Goal: Communication & Community: Share content

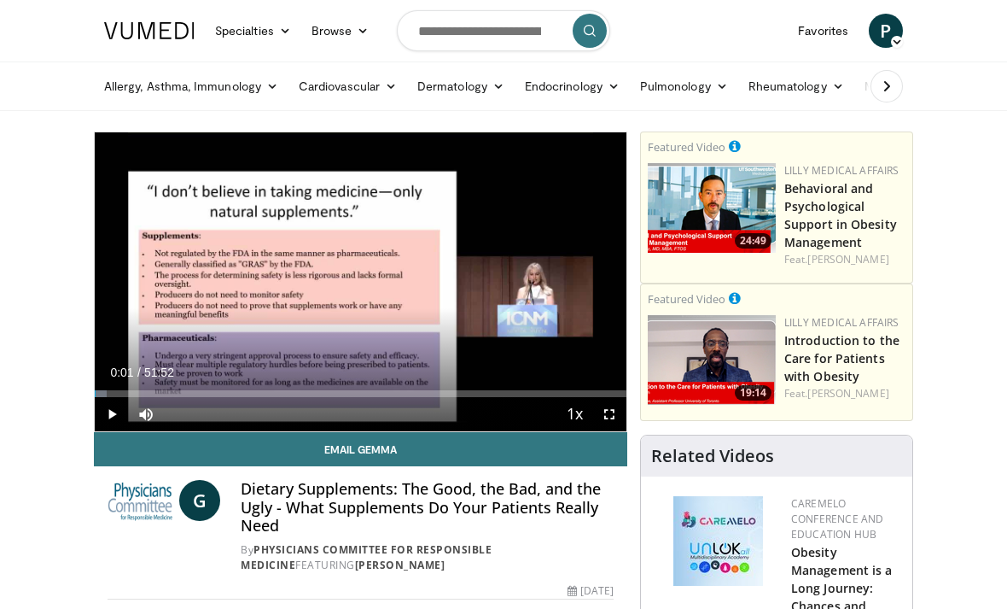
click at [362, 271] on icon "Video Player" at bounding box center [360, 282] width 48 height 48
click at [359, 274] on icon "Video Player" at bounding box center [360, 282] width 48 height 48
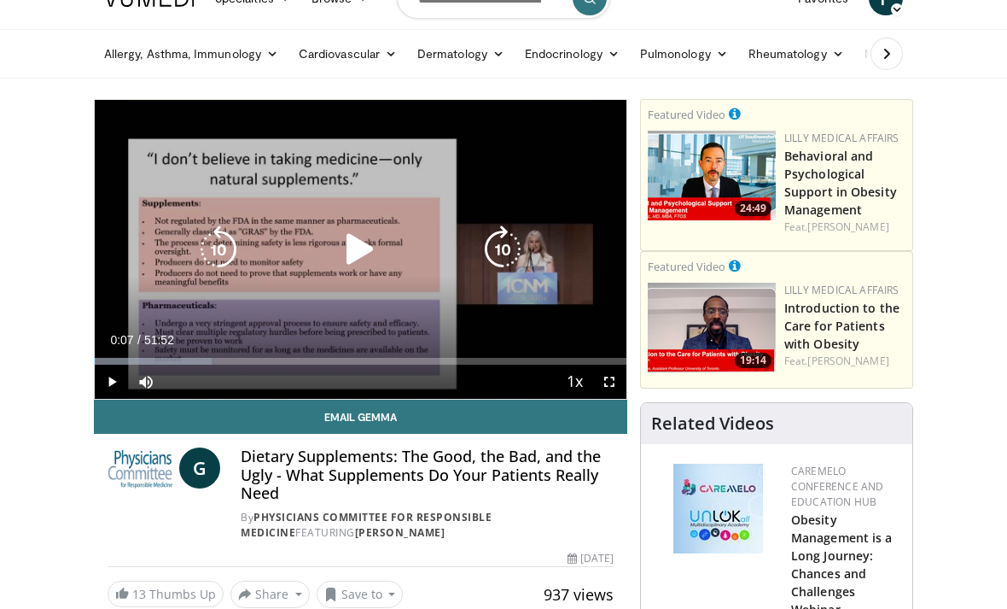
click at [375, 248] on icon "Video Player" at bounding box center [360, 249] width 48 height 48
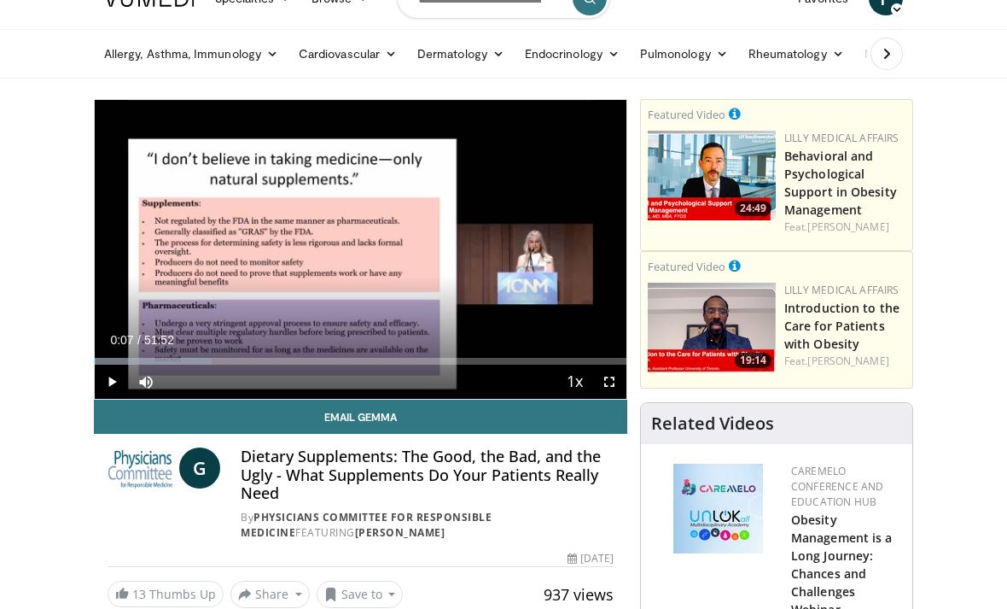
click at [368, 272] on icon "Video Player" at bounding box center [360, 249] width 48 height 48
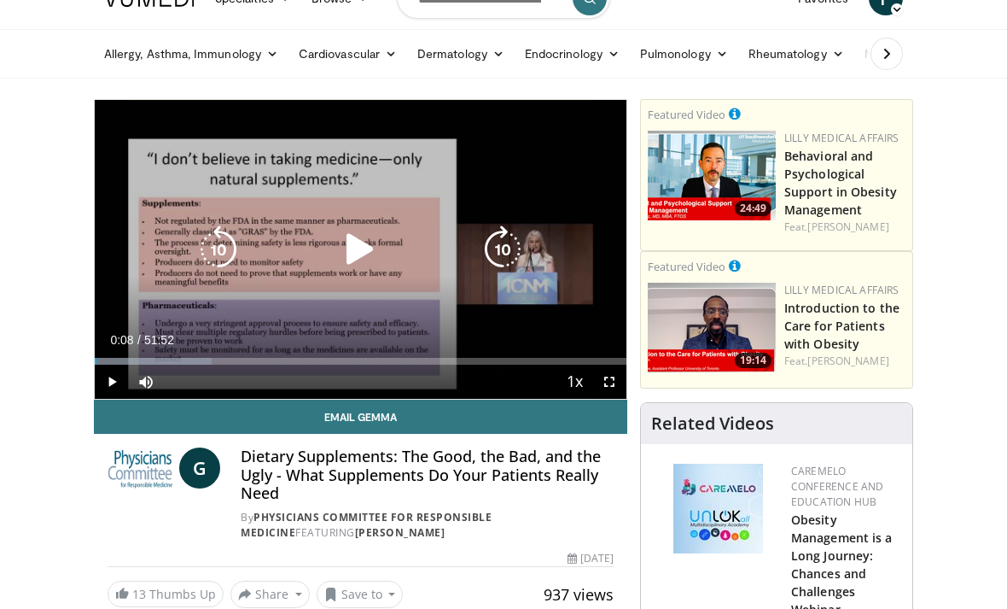
click at [365, 245] on icon "Video Player" at bounding box center [360, 249] width 48 height 48
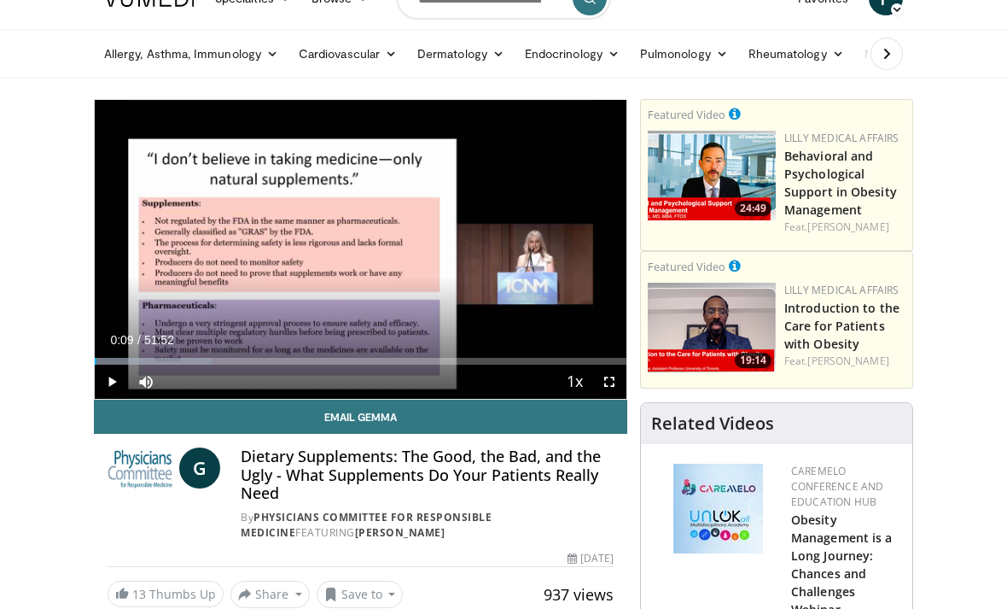
click at [343, 270] on icon "Video Player" at bounding box center [360, 249] width 48 height 48
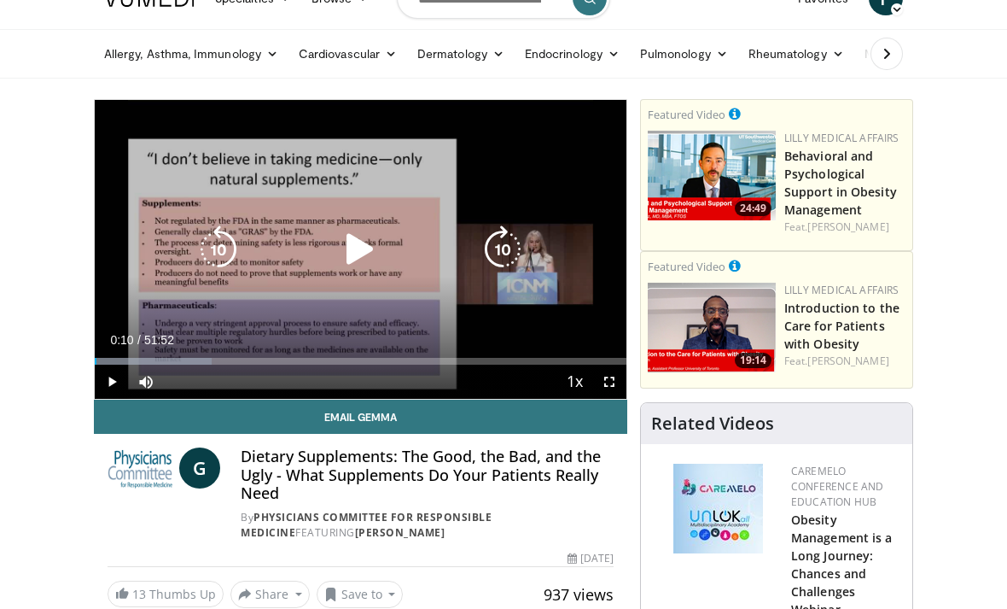
click at [393, 289] on div "10 seconds Tap to unmute" at bounding box center [361, 249] width 532 height 299
click at [356, 244] on icon "Video Player" at bounding box center [360, 249] width 48 height 48
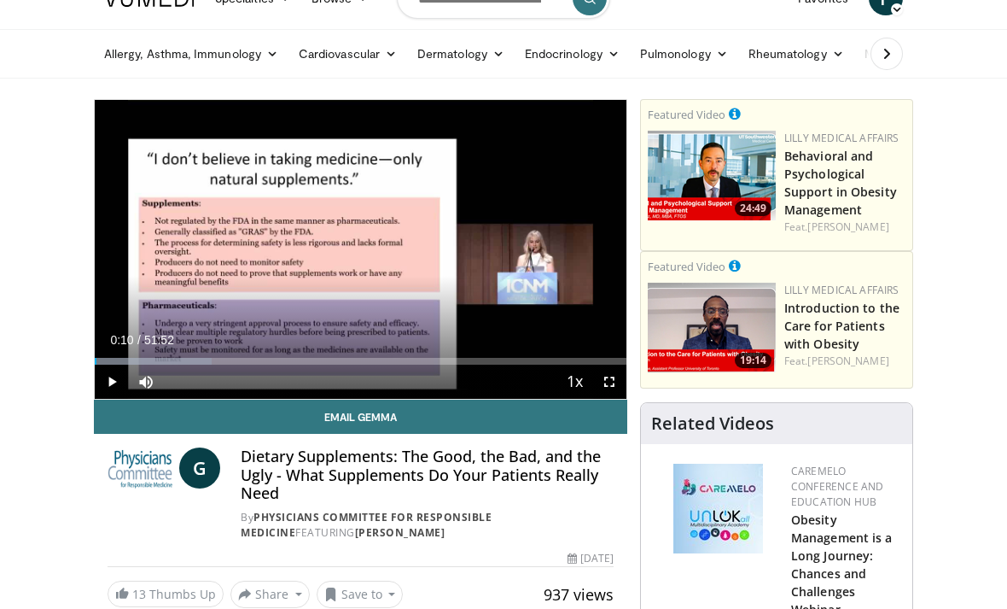
click at [384, 240] on icon "Video Player" at bounding box center [360, 249] width 48 height 48
click at [372, 239] on div "10 seconds Tap to unmute" at bounding box center [361, 249] width 532 height 299
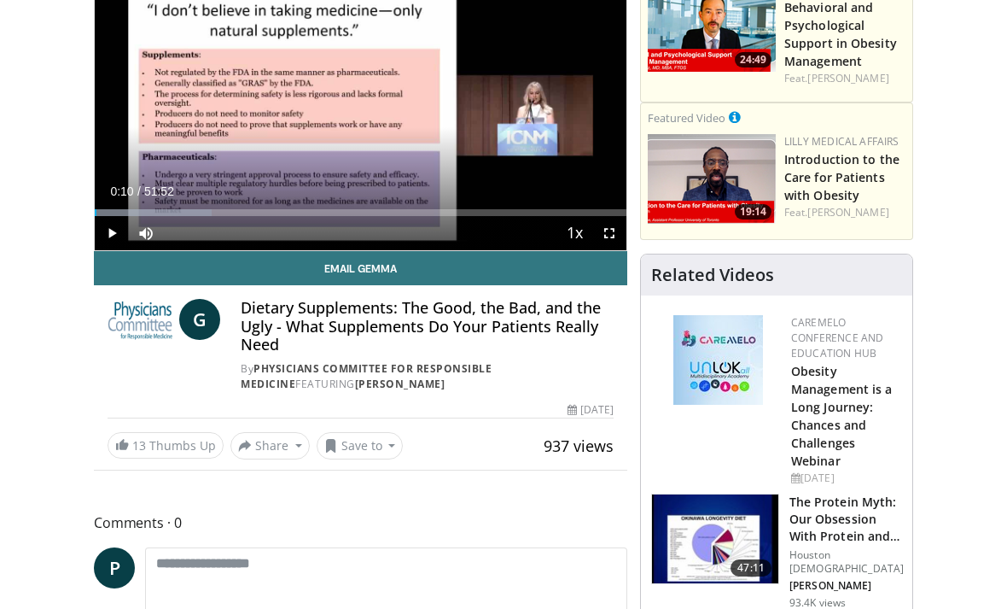
scroll to position [143, 0]
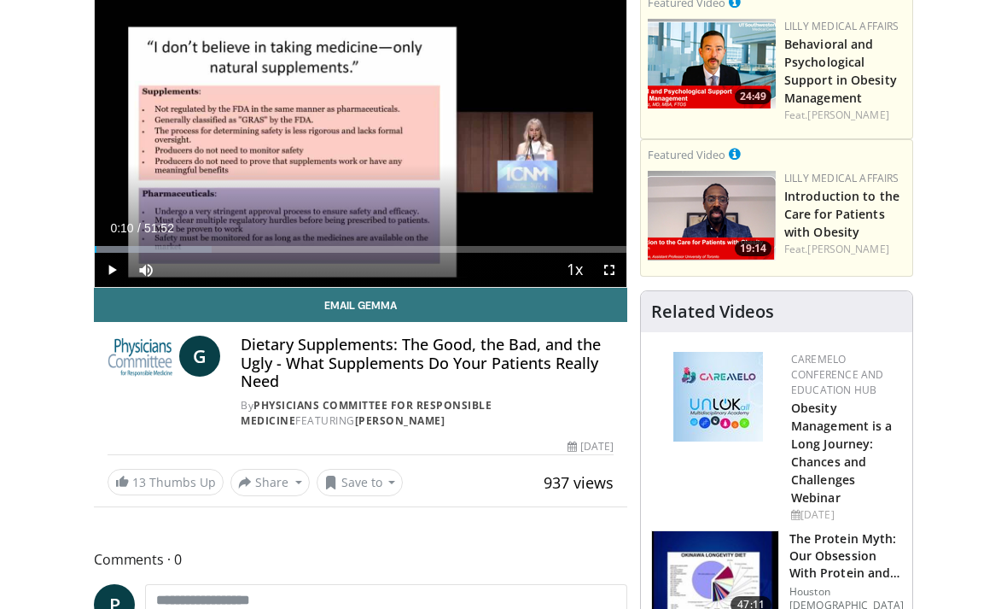
click at [353, 370] on h4 "Dietary Supplements: The Good, the Bad, and the Ugly - What Supplements Do Your…" at bounding box center [427, 363] width 373 height 55
click at [393, 298] on link "Email Gemma" at bounding box center [360, 305] width 533 height 34
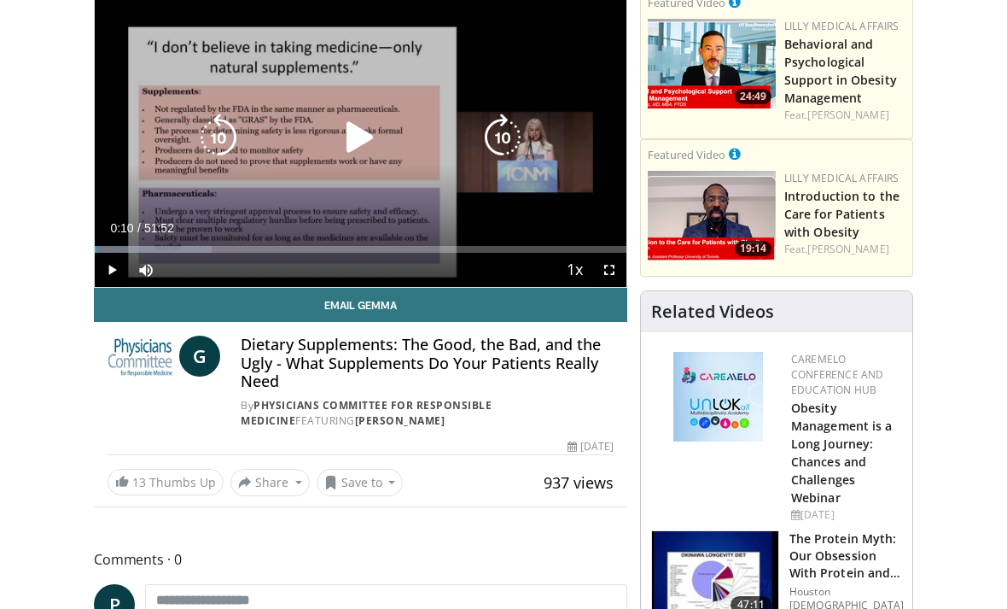
click at [377, 134] on icon "Video Player" at bounding box center [360, 138] width 48 height 48
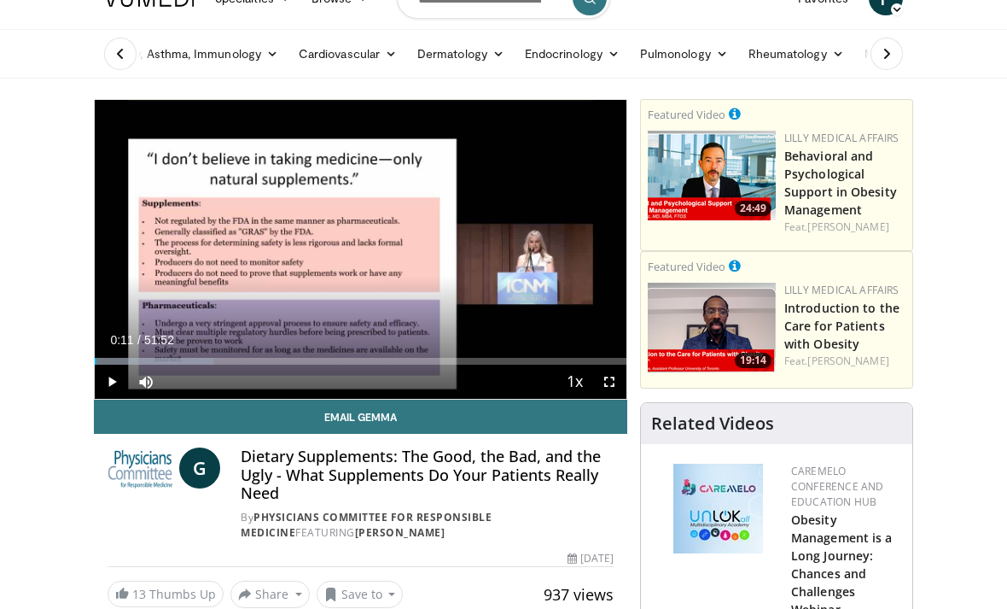
scroll to position [0, 0]
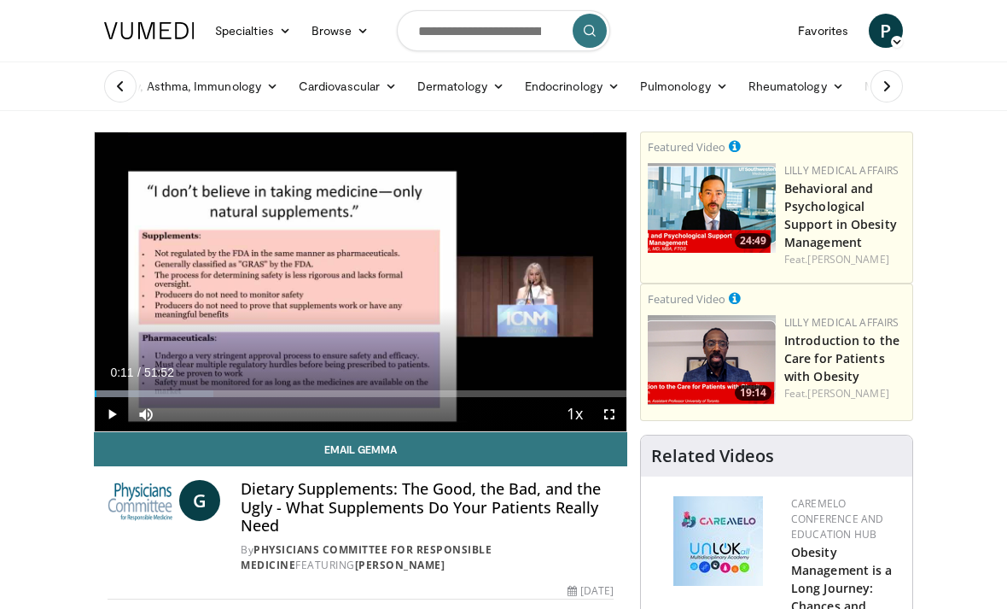
click at [526, 506] on h4 "Dietary Supplements: The Good, the Bad, and the Ugly - What Supplements Do Your…" at bounding box center [427, 507] width 373 height 55
click at [238, 385] on div "Loaded : 22.31%" at bounding box center [361, 389] width 532 height 16
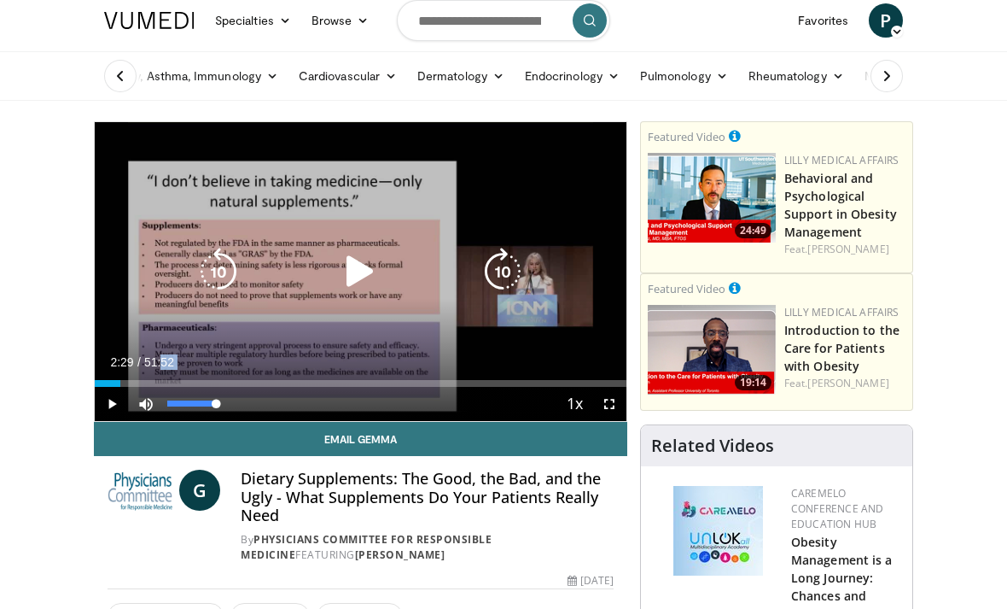
scroll to position [11, 0]
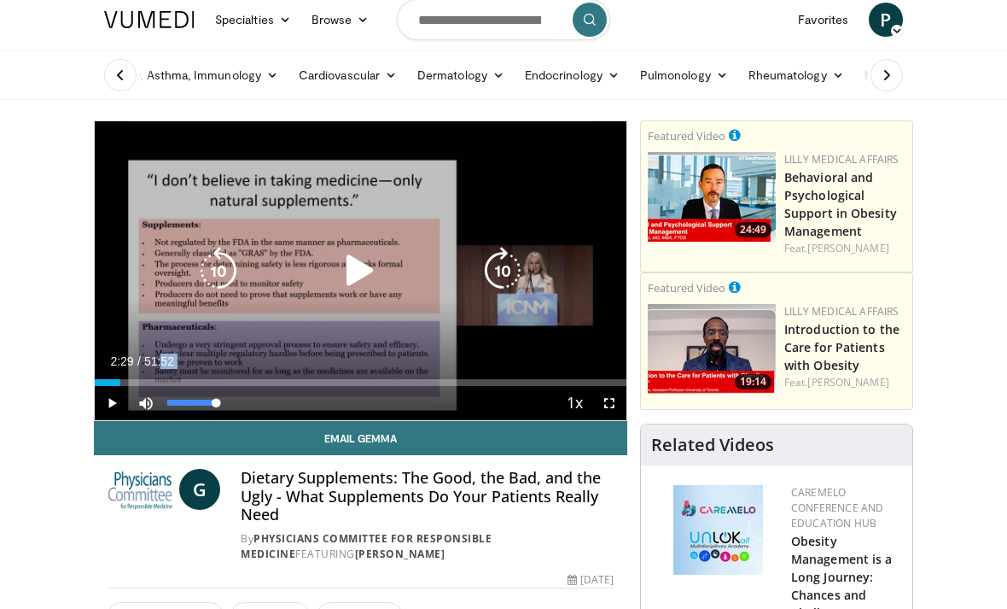
click at [400, 352] on div "10 seconds Tap to unmute" at bounding box center [361, 270] width 532 height 299
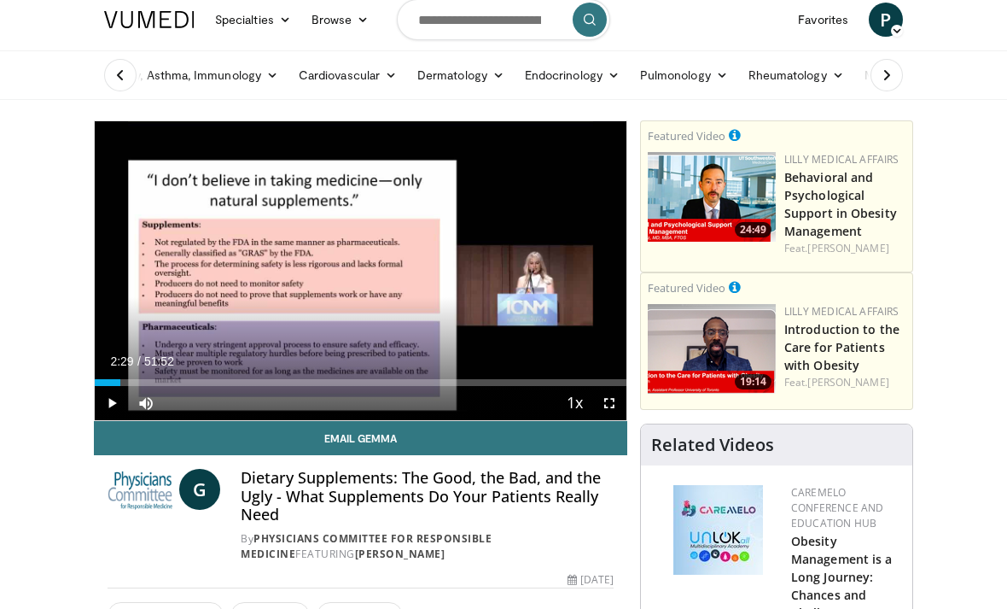
click at [298, 382] on div "Loaded : 4.81%" at bounding box center [361, 382] width 532 height 7
click at [148, 383] on div "Loaded : 38.23%" at bounding box center [196, 382] width 203 height 7
click at [132, 371] on div "Loaded : 0.00%" at bounding box center [361, 378] width 532 height 16
click at [117, 379] on div "Loaded : 7.30%" at bounding box center [114, 382] width 38 height 7
click at [114, 379] on div "Loaded : 4.17%" at bounding box center [106, 382] width 22 height 7
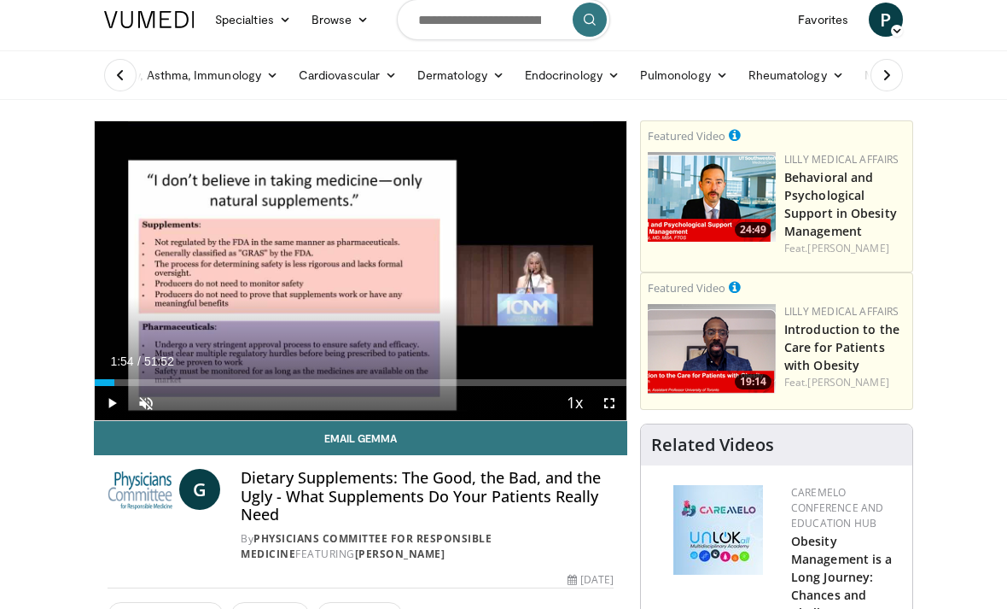
click at [109, 383] on div "Loaded : 3.66%" at bounding box center [105, 382] width 20 height 7
click at [110, 380] on div "Progress Bar" at bounding box center [138, 382] width 61 height 7
click at [106, 379] on div "Progress Bar" at bounding box center [102, 382] width 15 height 7
click at [107, 379] on div "Loaded : 2.22%" at bounding box center [361, 382] width 532 height 7
click at [97, 382] on div "Loaded : 2.24%" at bounding box center [101, 382] width 12 height 7
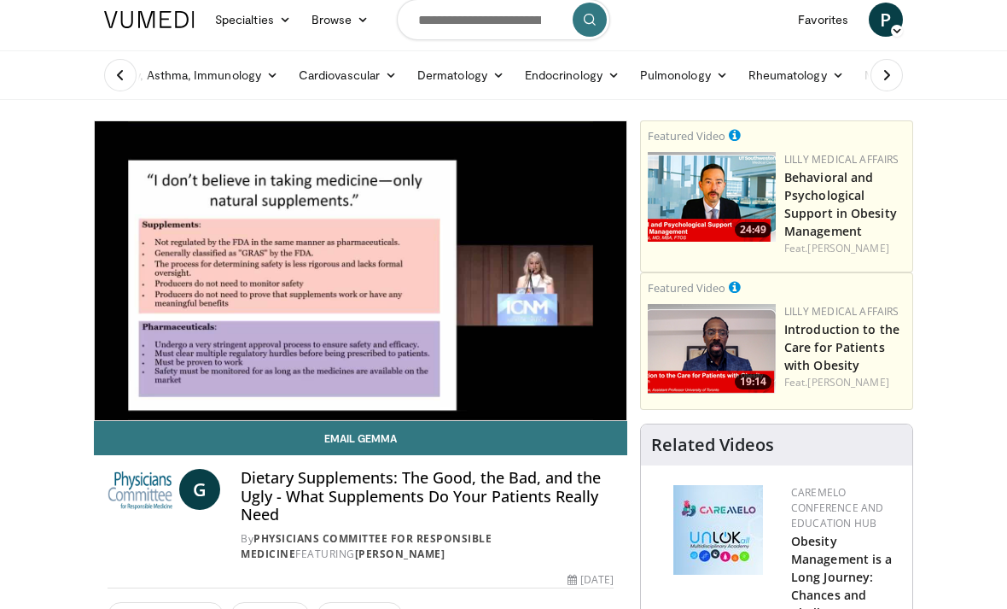
click at [192, 452] on link "Email Gemma" at bounding box center [360, 438] width 533 height 34
